Goal: Task Accomplishment & Management: Manage account settings

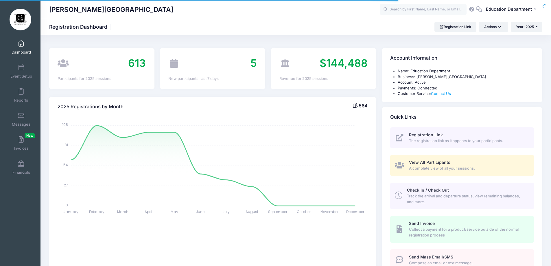
select select
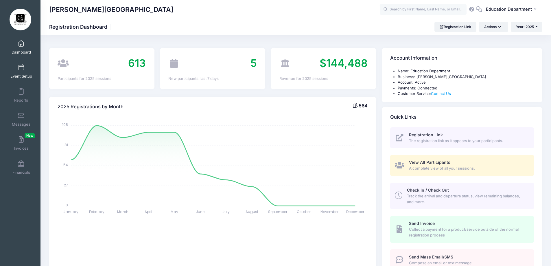
click at [21, 68] on span at bounding box center [21, 67] width 0 height 6
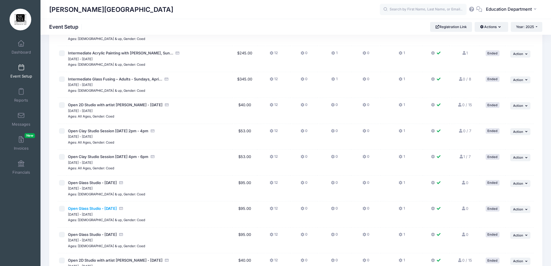
scroll to position [2979, 0]
click at [520, 133] on span "Action" at bounding box center [518, 132] width 10 height 4
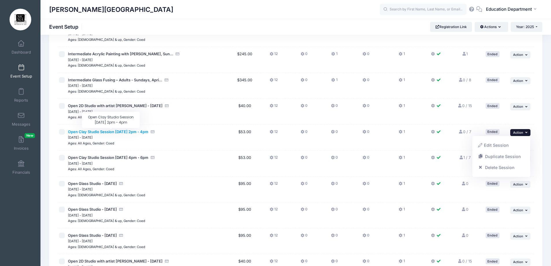
click at [137, 133] on span "Open Clay Studio Session [DATE] 2pm - 4pm" at bounding box center [108, 131] width 80 height 5
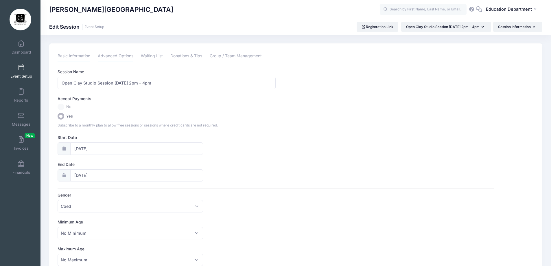
click at [112, 54] on link "Advanced Options" at bounding box center [116, 56] width 36 height 10
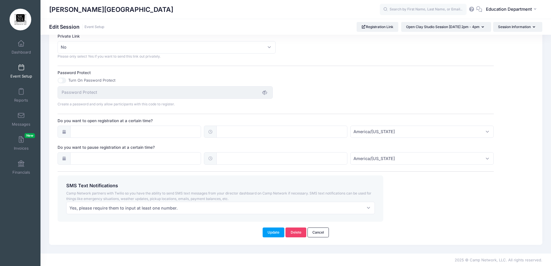
scroll to position [356, 0]
click at [173, 158] on input "Do you want to pause registration at a certain time?" at bounding box center [135, 157] width 131 height 12
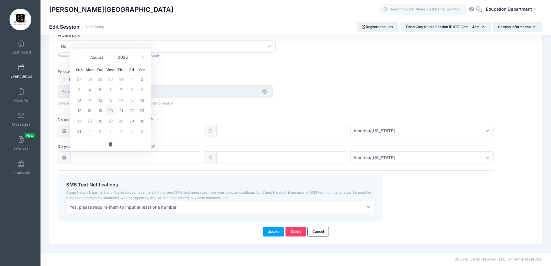
click at [111, 108] on span "20" at bounding box center [110, 110] width 10 height 10
type input "08/20/2025"
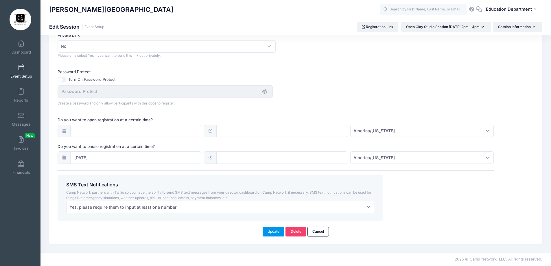
click at [281, 234] on button "Update" at bounding box center [273, 231] width 22 height 10
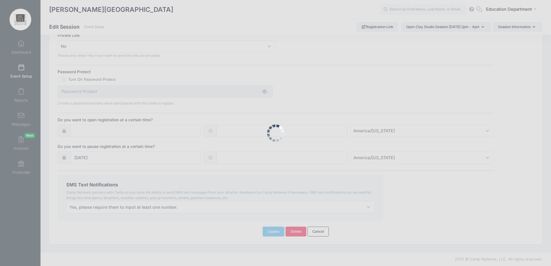
scroll to position [363, 0]
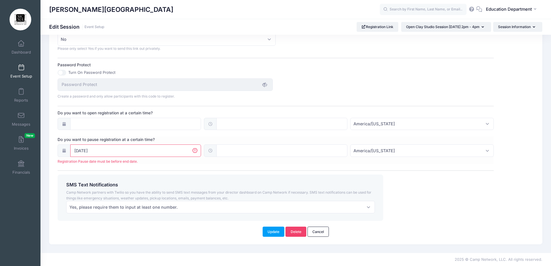
click at [212, 149] on icon at bounding box center [210, 151] width 5 height 4
click at [236, 151] on input "text" at bounding box center [281, 150] width 131 height 12
type input "12:00"
click at [306, 156] on input "12:00" at bounding box center [281, 150] width 131 height 12
click at [273, 229] on button "Update" at bounding box center [273, 231] width 22 height 10
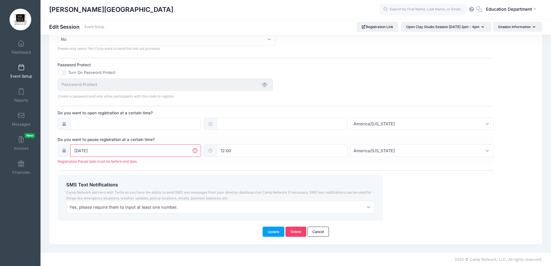
click at [143, 150] on input "08/20/2025" at bounding box center [135, 150] width 131 height 12
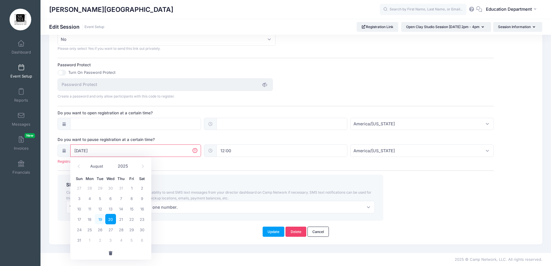
click at [98, 221] on span "19" at bounding box center [100, 219] width 10 height 10
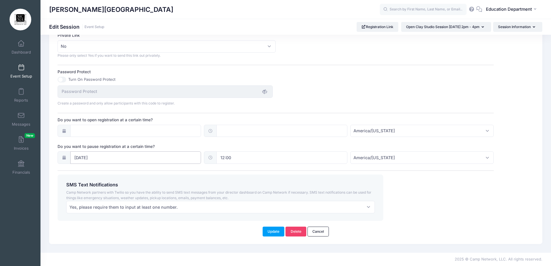
scroll to position [356, 0]
click at [138, 157] on input "08/19/2025" at bounding box center [135, 157] width 131 height 12
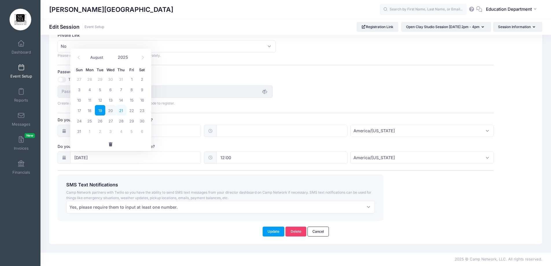
click at [119, 112] on span "21" at bounding box center [121, 110] width 10 height 10
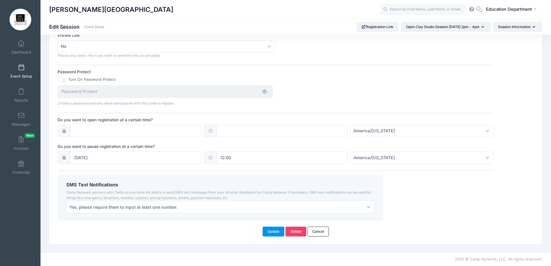
click at [275, 233] on button "Update" at bounding box center [273, 231] width 22 height 10
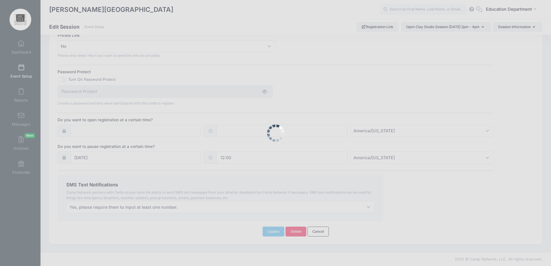
scroll to position [363, 0]
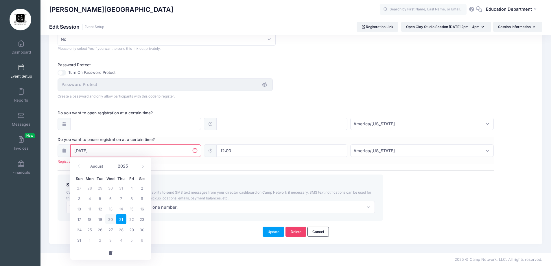
click at [127, 151] on input "08/21/2025" at bounding box center [135, 150] width 131 height 12
click at [101, 215] on div "27 28 29 30 31 1 2 3 4 5 6 7 8 9 10 11 12 13 14 15 16 17 18 19 20 21 22 23 24 2…" at bounding box center [110, 213] width 73 height 62
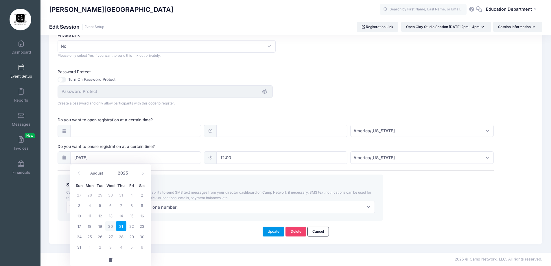
click at [270, 229] on button "Update" at bounding box center [273, 231] width 22 height 10
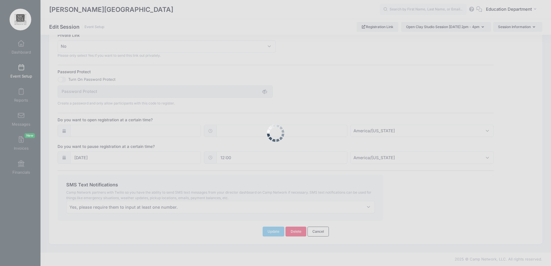
scroll to position [363, 0]
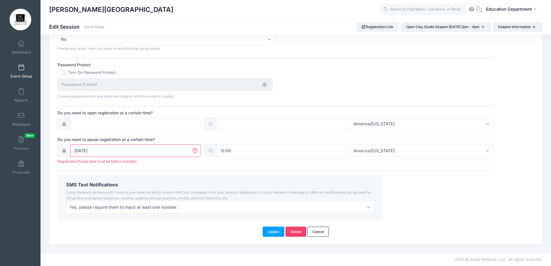
click at [135, 144] on div "Do you want to pause registration at a certain time? 08/21/2025 Registration Pa…" at bounding box center [276, 149] width 436 height 27
click at [132, 149] on input "08/21/2025" at bounding box center [135, 150] width 131 height 12
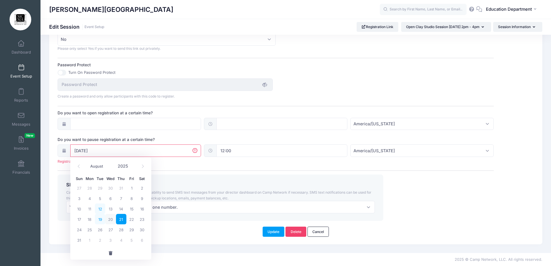
click at [96, 218] on div "27 28 29 30 31 1 2 3 4 5 6 7 8 9 10 11 12 13 14 15 16 17 18 19 20 21 22 23 24 2…" at bounding box center [110, 213] width 73 height 62
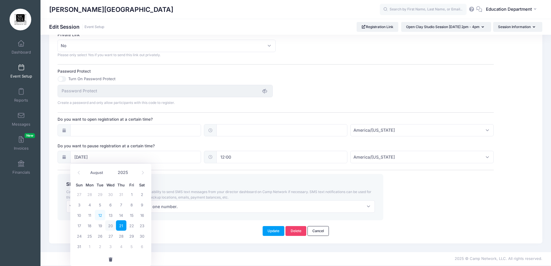
click at [98, 219] on span "12" at bounding box center [100, 215] width 10 height 10
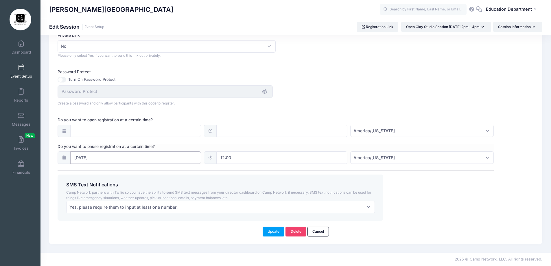
click at [119, 156] on input "08/12/2025" at bounding box center [135, 157] width 131 height 12
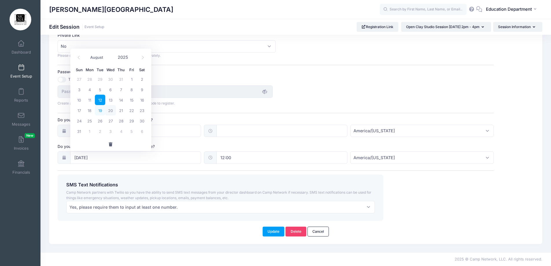
click at [98, 108] on span "19" at bounding box center [100, 110] width 10 height 10
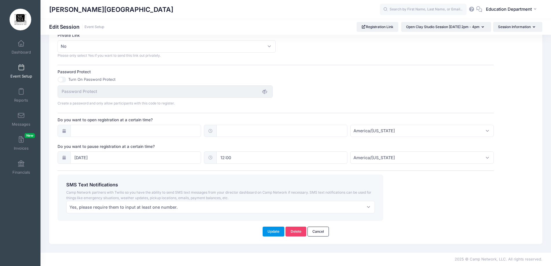
click at [267, 233] on button "Update" at bounding box center [273, 231] width 22 height 10
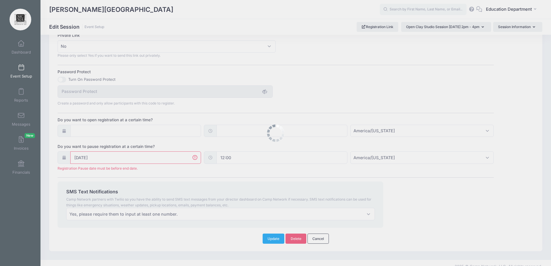
scroll to position [363, 0]
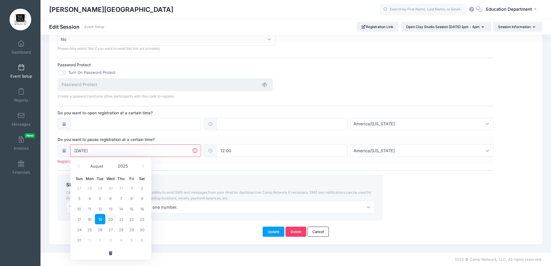
click at [179, 151] on input "08/19/2025" at bounding box center [135, 150] width 131 height 12
click at [93, 219] on div "27 28 29 30 31 1 2 3 4 5 6 7 8 9 10 11 12 13 14 15 16 17 18 19 20 21 22 23 24 2…" at bounding box center [110, 213] width 73 height 62
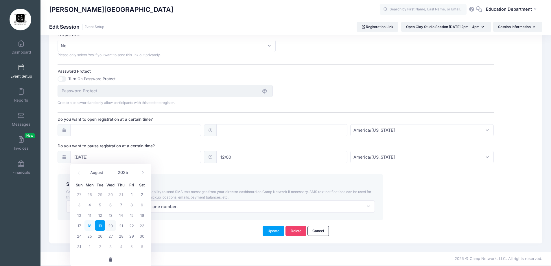
scroll to position [357, 0]
click at [91, 226] on span "18" at bounding box center [89, 225] width 10 height 10
type input "08/18/2025"
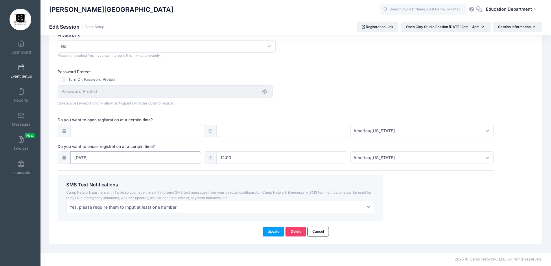
scroll to position [356, 0]
click at [273, 230] on button "Update" at bounding box center [273, 231] width 22 height 10
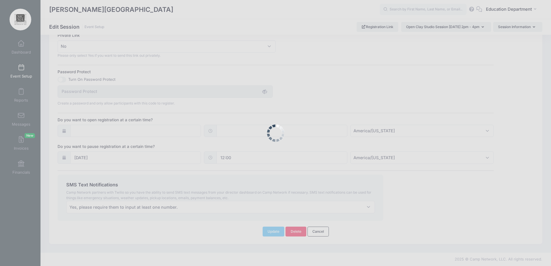
scroll to position [363, 0]
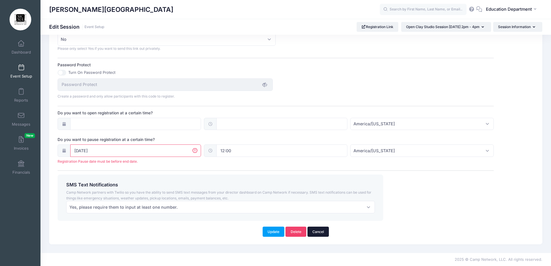
click at [314, 231] on link "Cancel" at bounding box center [318, 231] width 22 height 10
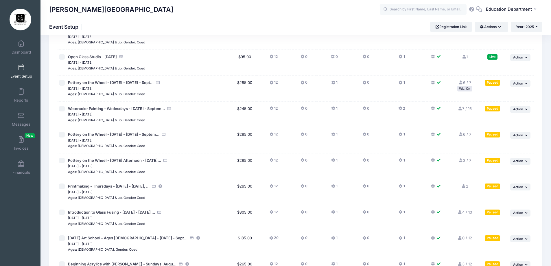
scroll to position [4286, 0]
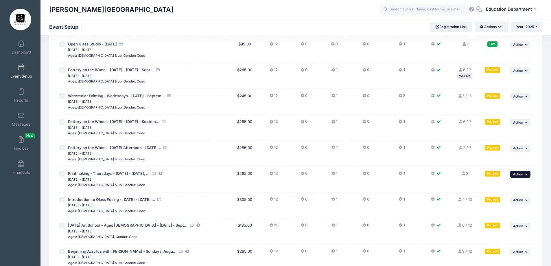
click at [516, 173] on span "Action" at bounding box center [518, 174] width 10 height 4
click at [492, 188] on link "Resume Session" at bounding box center [501, 186] width 52 height 11
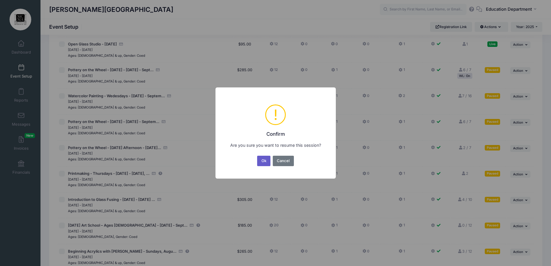
click at [258, 160] on button "Ok" at bounding box center [263, 160] width 13 height 10
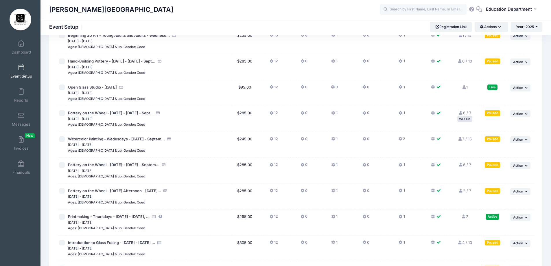
scroll to position [4262, 0]
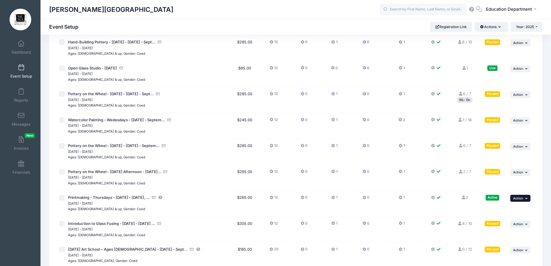
click at [513, 199] on span "Action" at bounding box center [518, 198] width 10 height 4
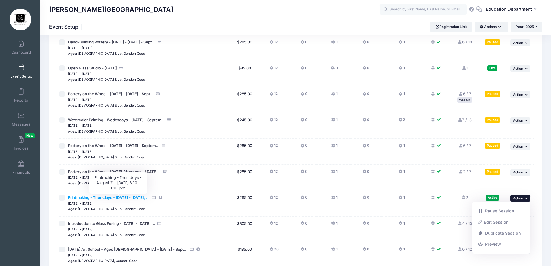
click at [147, 198] on span "Printmaking - Thursdays - [DATE] - [DATE], ..." at bounding box center [109, 197] width 82 height 5
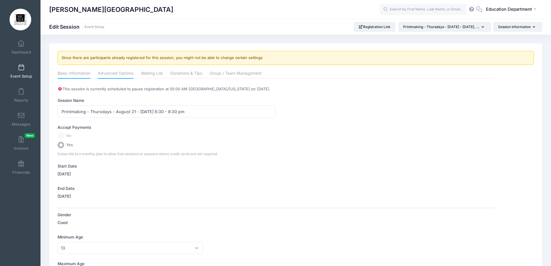
click at [119, 75] on link "Advanced Options" at bounding box center [116, 73] width 36 height 10
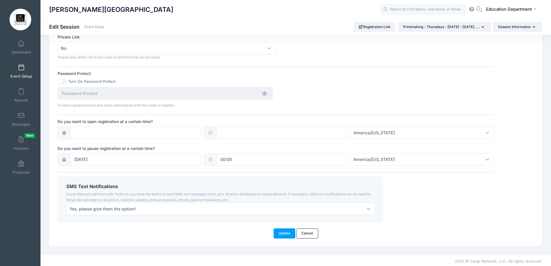
scroll to position [374, 0]
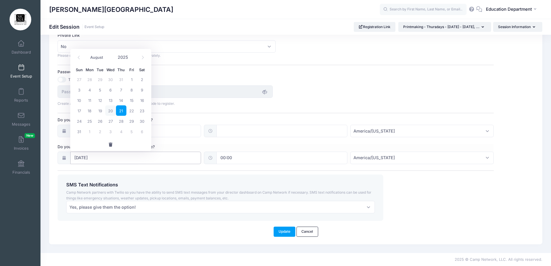
click at [128, 158] on input "08/21/2025" at bounding box center [135, 157] width 131 height 12
click at [121, 112] on span "21" at bounding box center [121, 110] width 10 height 10
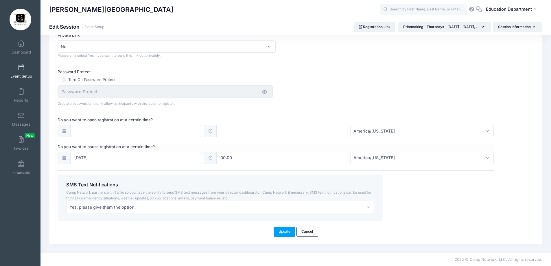
click at [260, 158] on input "00:00" at bounding box center [281, 157] width 131 height 12
click at [247, 168] on span at bounding box center [247, 168] width 4 height 6
type input "01:00"
type input "01"
click at [247, 168] on span at bounding box center [247, 168] width 4 height 6
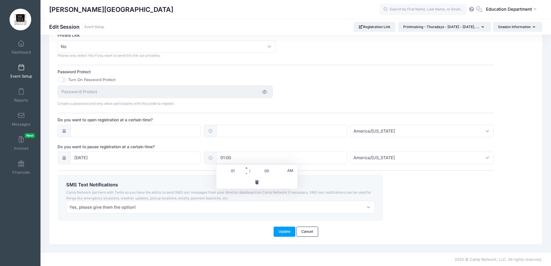
type input "02:00"
type input "02"
click at [247, 168] on span at bounding box center [247, 168] width 4 height 6
type input "03:00"
type input "03"
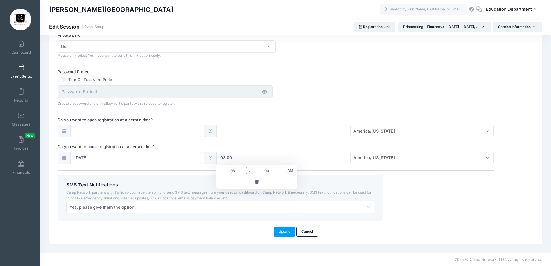
click at [246, 168] on span at bounding box center [247, 168] width 4 height 6
type input "04:00"
type input "04"
click at [246, 168] on span at bounding box center [247, 168] width 4 height 6
type input "05:00"
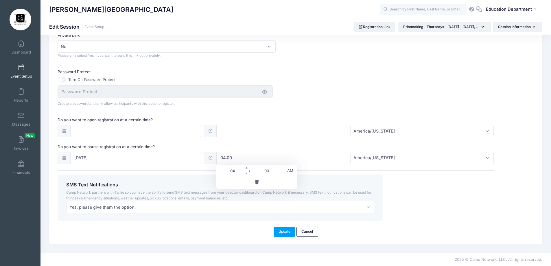
type input "05"
click at [246, 168] on span at bounding box center [247, 168] width 4 height 6
type input "06:00"
type input "06"
click at [246, 168] on span at bounding box center [247, 168] width 4 height 6
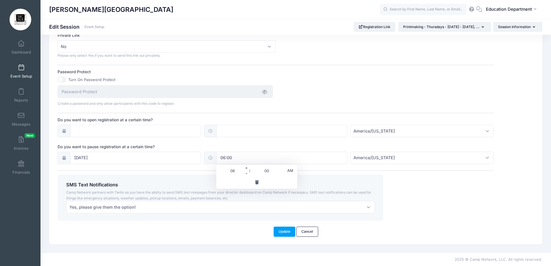
type input "07:00"
type input "07"
click at [280, 235] on button "Update" at bounding box center [284, 231] width 22 height 10
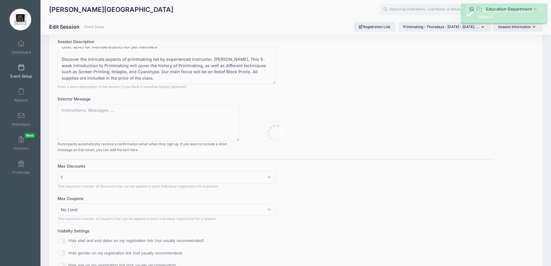
scroll to position [0, 0]
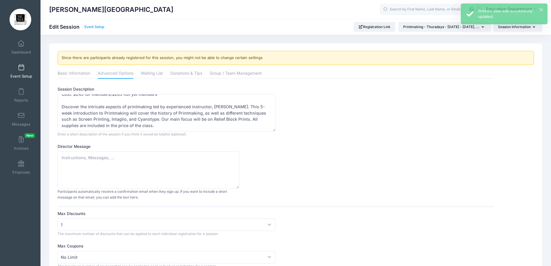
click at [92, 25] on link "Event Setup" at bounding box center [94, 27] width 20 height 4
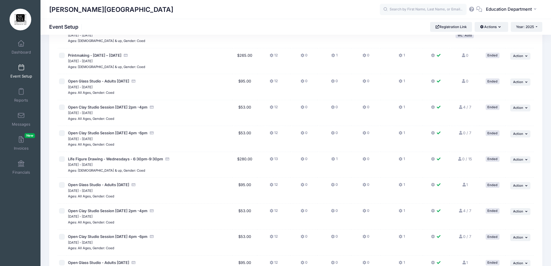
scroll to position [607, 0]
